Goal: Find contact information: Obtain details needed to contact an individual or organization

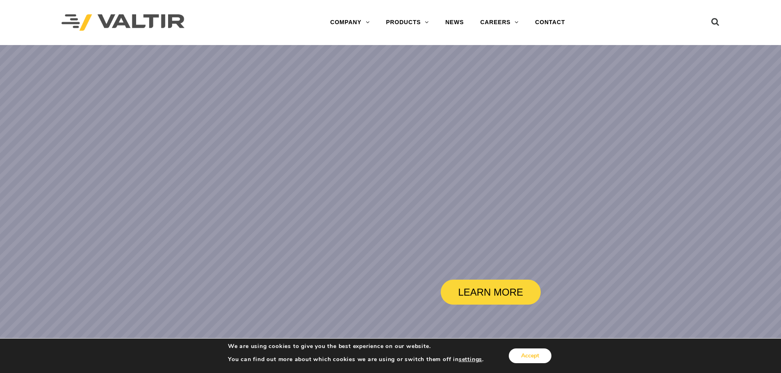
click at [535, 355] on button "Accept" at bounding box center [530, 356] width 43 height 15
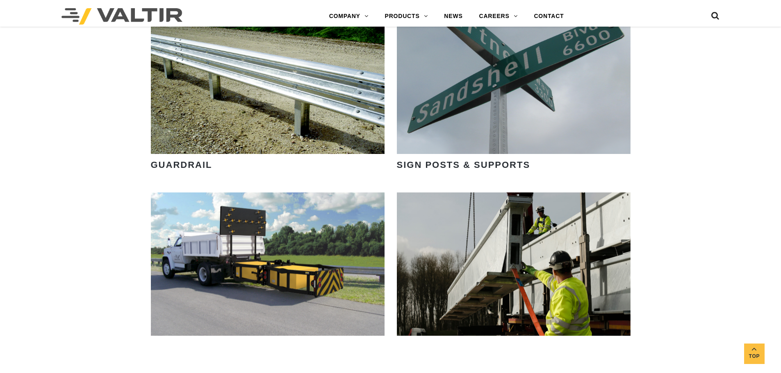
scroll to position [1148, 0]
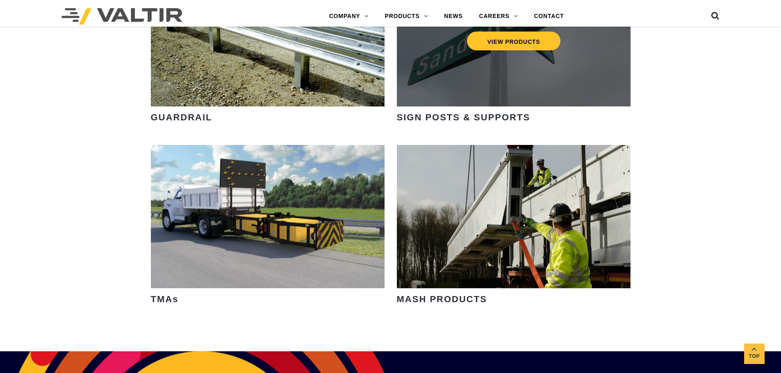
click at [453, 77] on div "VIEW PRODUCTS" at bounding box center [514, 34] width 234 height 143
click at [502, 41] on link "VIEW PRODUCTS" at bounding box center [513, 41] width 94 height 19
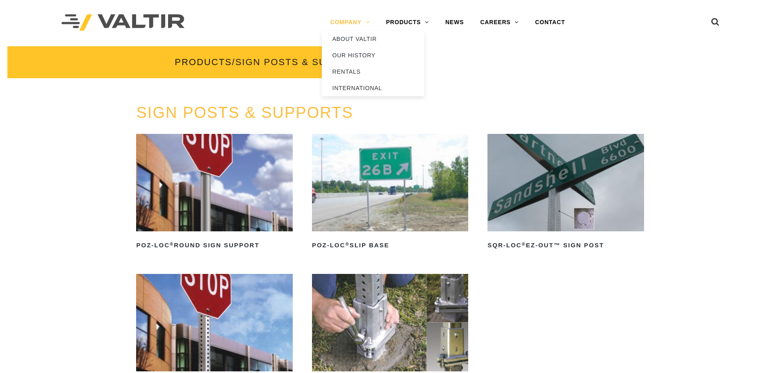
click at [350, 23] on link "COMPANY" at bounding box center [350, 22] width 56 height 16
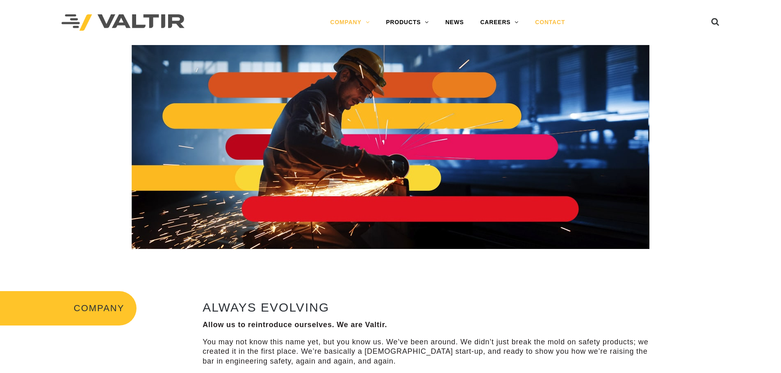
click at [556, 19] on link "CONTACT" at bounding box center [550, 22] width 46 height 16
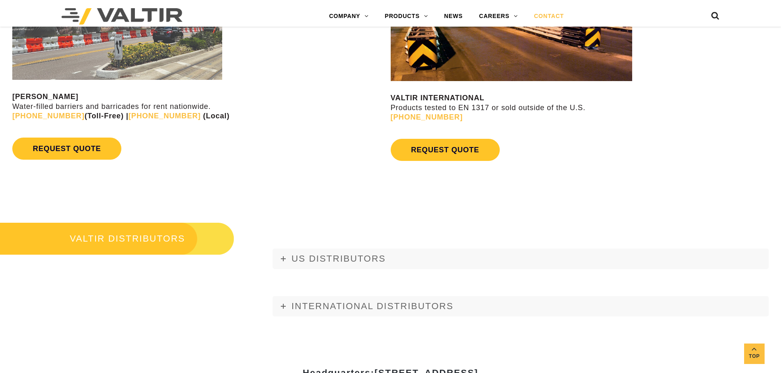
scroll to position [861, 0]
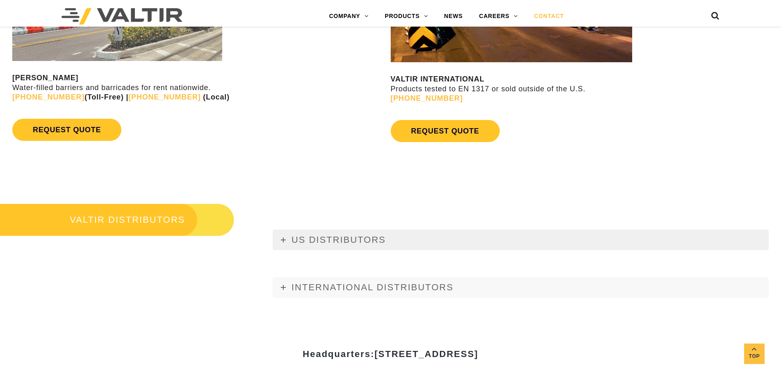
click at [287, 238] on link "US DISTRIBUTORS" at bounding box center [521, 240] width 496 height 20
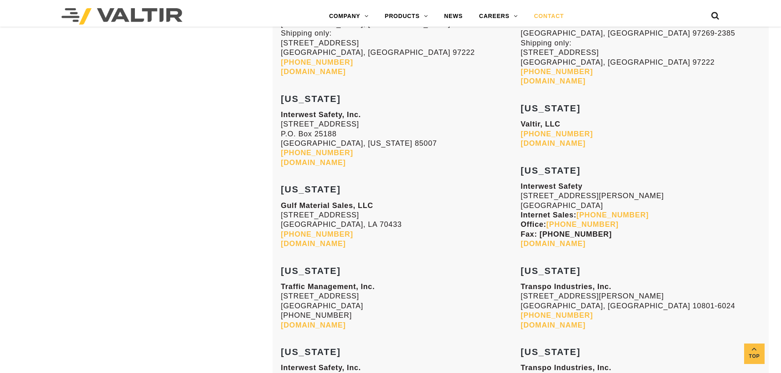
scroll to position [1189, 0]
